Goal: Task Accomplishment & Management: Complete application form

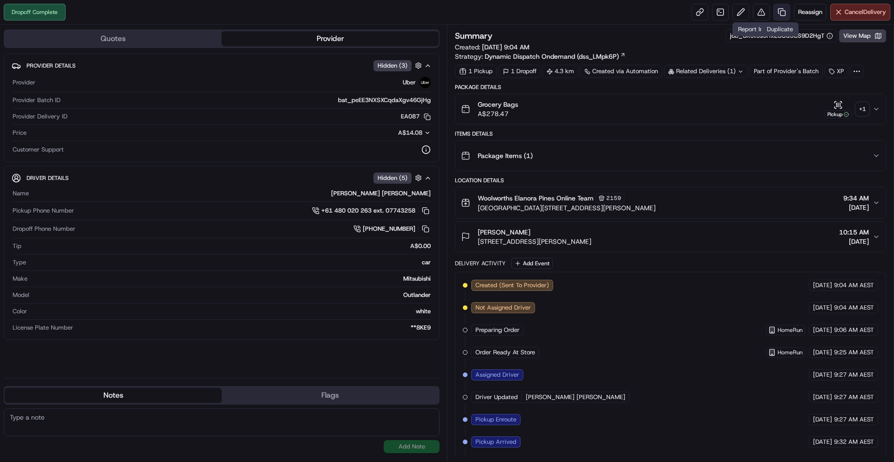
click at [782, 11] on link at bounding box center [782, 12] width 17 height 17
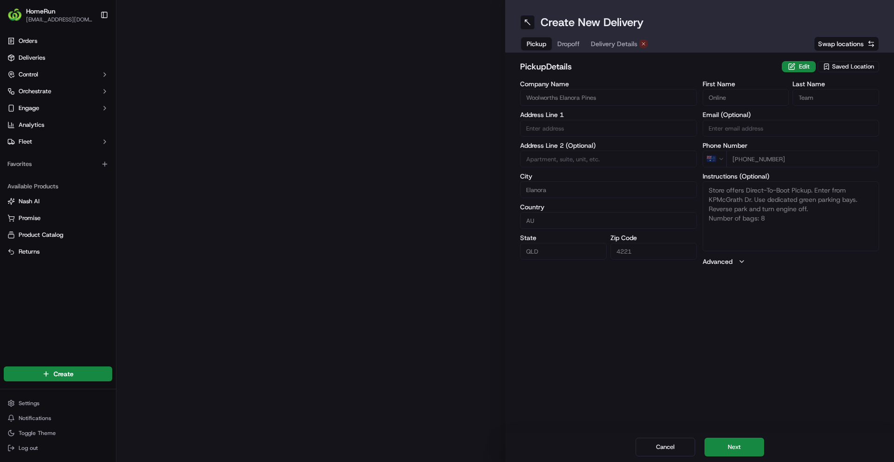
type input "[GEOGRAPHIC_DATA][PERSON_NAME]"
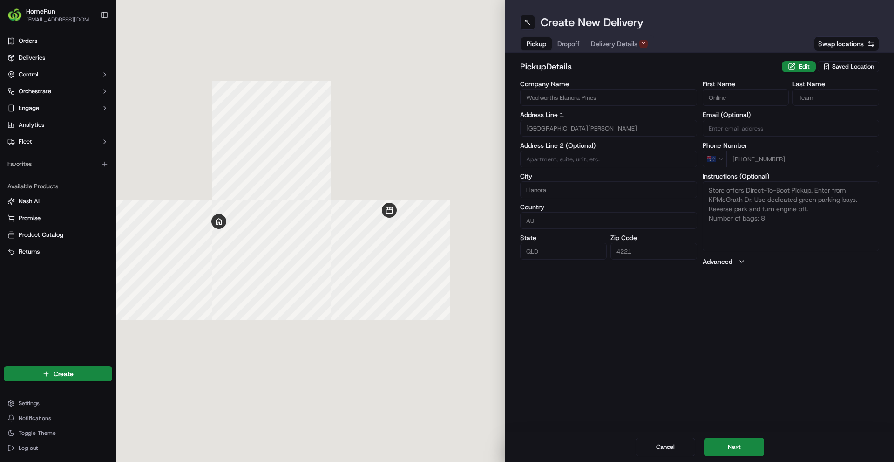
click at [638, 35] on div "Pickup Dropoff Delivery Details" at bounding box center [587, 43] width 134 height 17
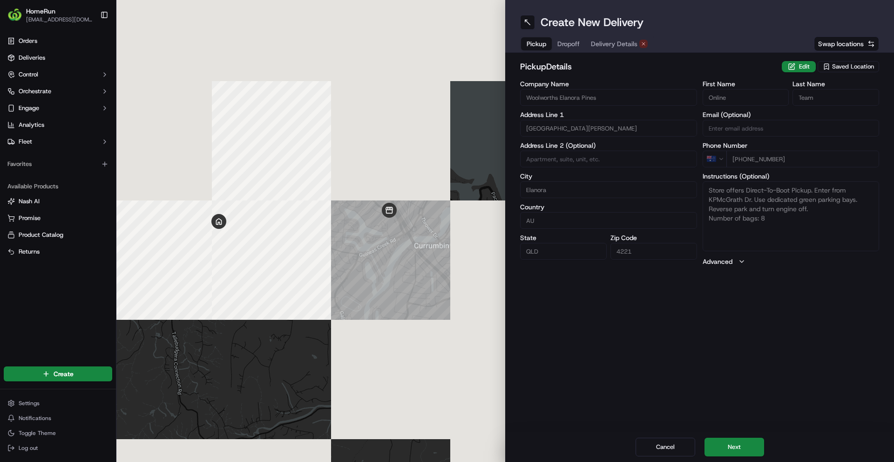
click at [638, 38] on button "Delivery Details" at bounding box center [619, 43] width 68 height 13
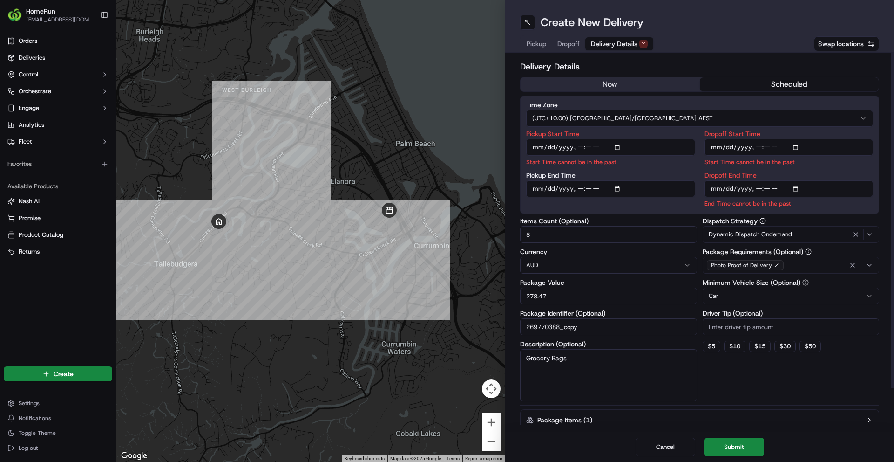
click at [581, 147] on input "Pickup Start Time" at bounding box center [610, 147] width 169 height 17
type input "[DATE]T10:30"
click at [753, 151] on input "Dropoff Start Time" at bounding box center [789, 147] width 169 height 17
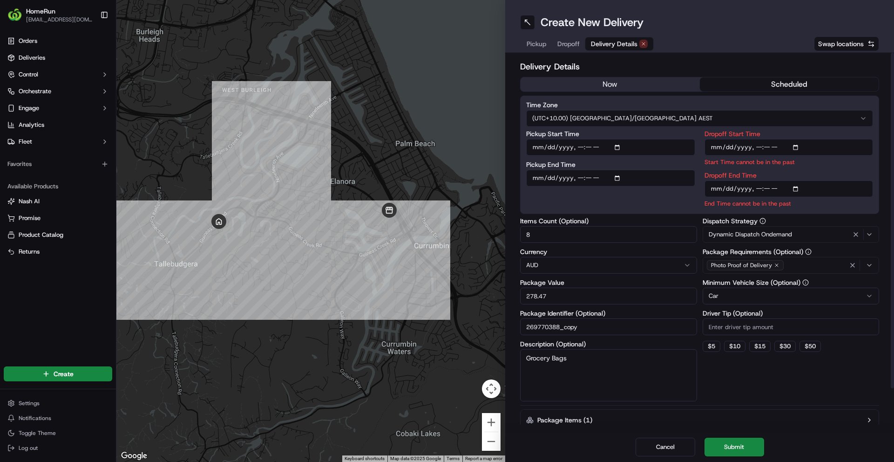
type input "[DATE]T10:45"
click at [759, 186] on input "Dropoff End Time" at bounding box center [789, 188] width 169 height 17
type input "[DATE]T11:00"
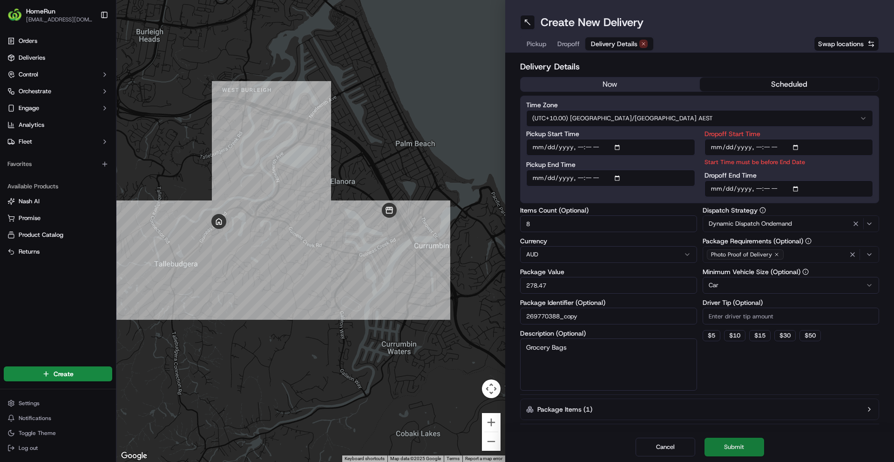
click at [754, 441] on button "Submit" at bounding box center [735, 446] width 60 height 19
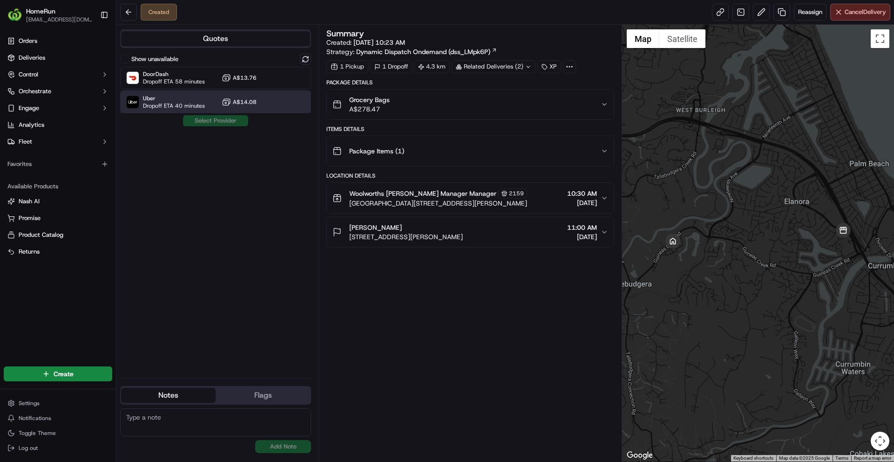
click at [148, 109] on div "Uber Dropoff ETA 40 minutes A$14.08" at bounding box center [215, 102] width 191 height 22
click at [190, 119] on button "Assign Provider" at bounding box center [216, 120] width 66 height 11
